Goal: Task Accomplishment & Management: Complete application form

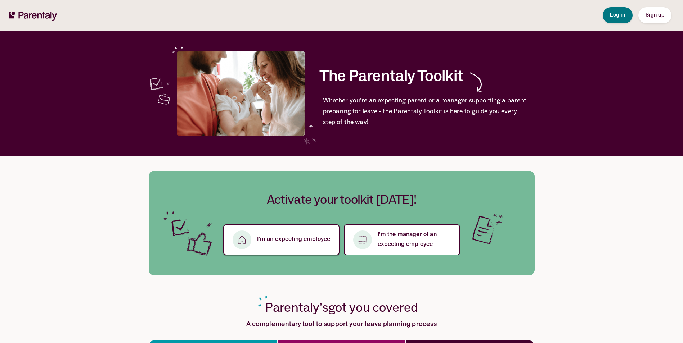
click at [247, 244] on div "button" at bounding box center [241, 240] width 19 height 19
